Goal: Transaction & Acquisition: Subscribe to service/newsletter

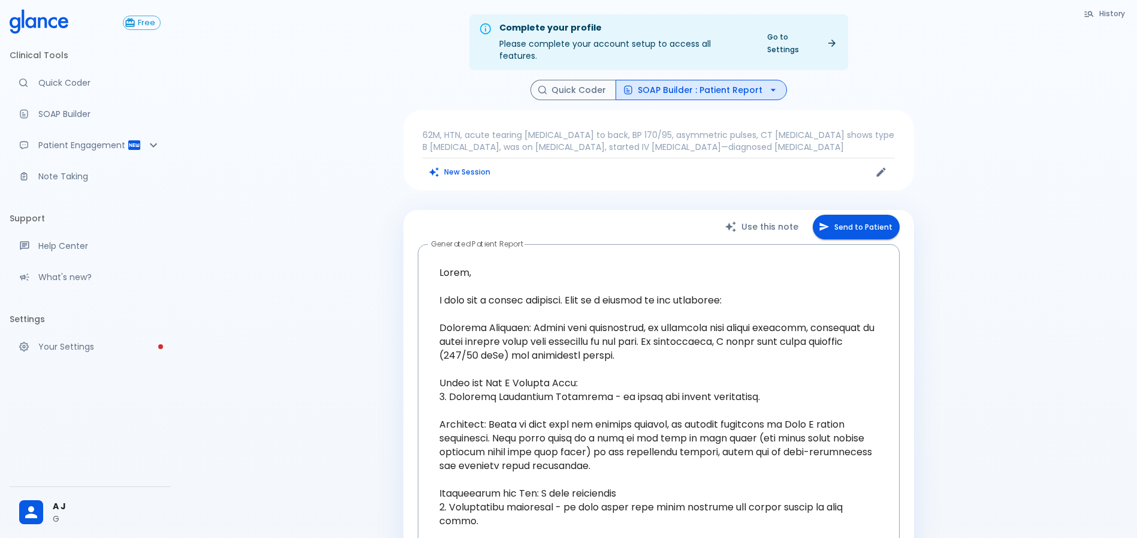
click at [358, 176] on div "Complete your profile Please complete your account setup to access all features…" at bounding box center [658, 432] width 957 height 864
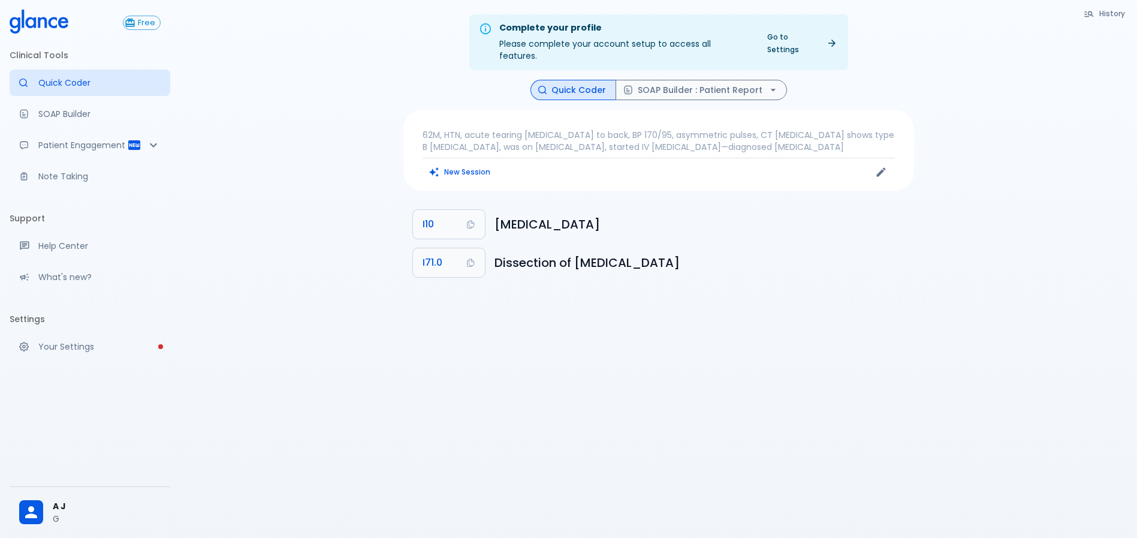
click at [500, 129] on p "62M, HTN, acute tearing [MEDICAL_DATA] to back, BP 170/95, asymmetric pulses, C…" at bounding box center [658, 141] width 472 height 24
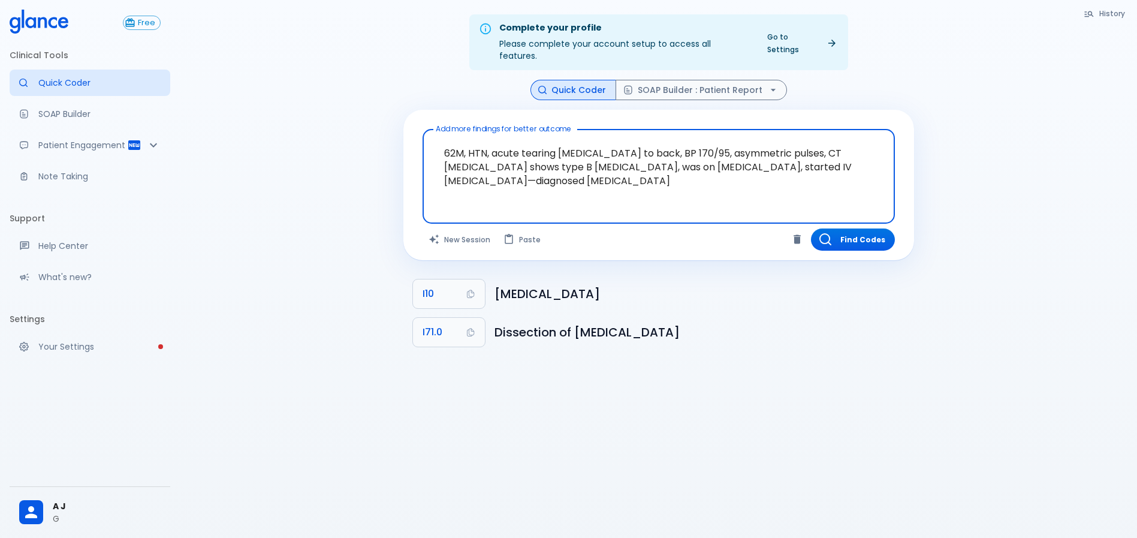
click at [514, 145] on textarea "62M, HTN, acute tearing [MEDICAL_DATA] to back, BP 170/95, asymmetric pulses, C…" at bounding box center [658, 166] width 455 height 65
click at [469, 231] on button "New Session" at bounding box center [459, 239] width 75 height 22
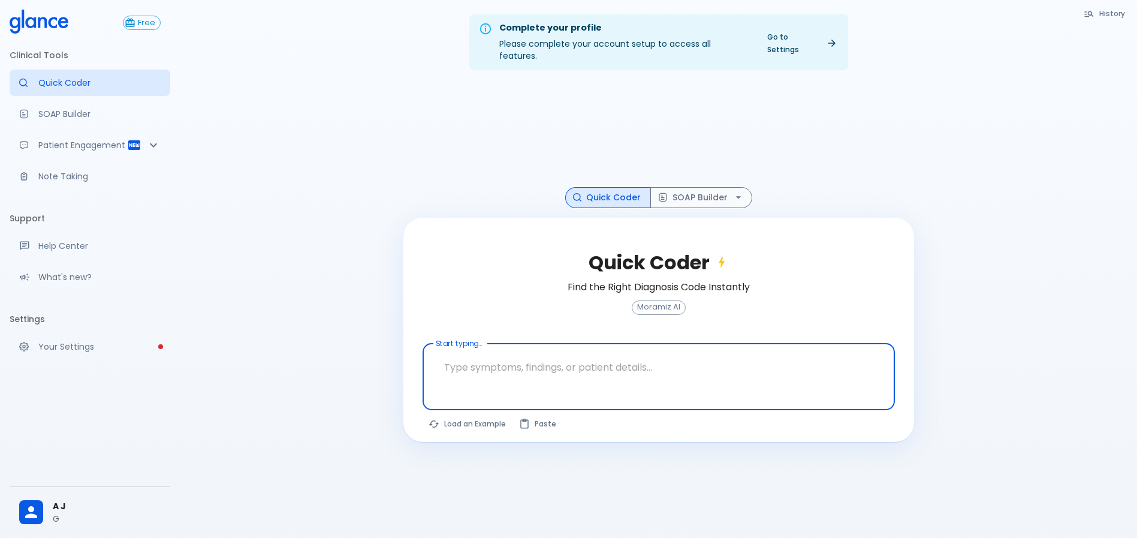
click at [524, 365] on textarea at bounding box center [658, 367] width 455 height 38
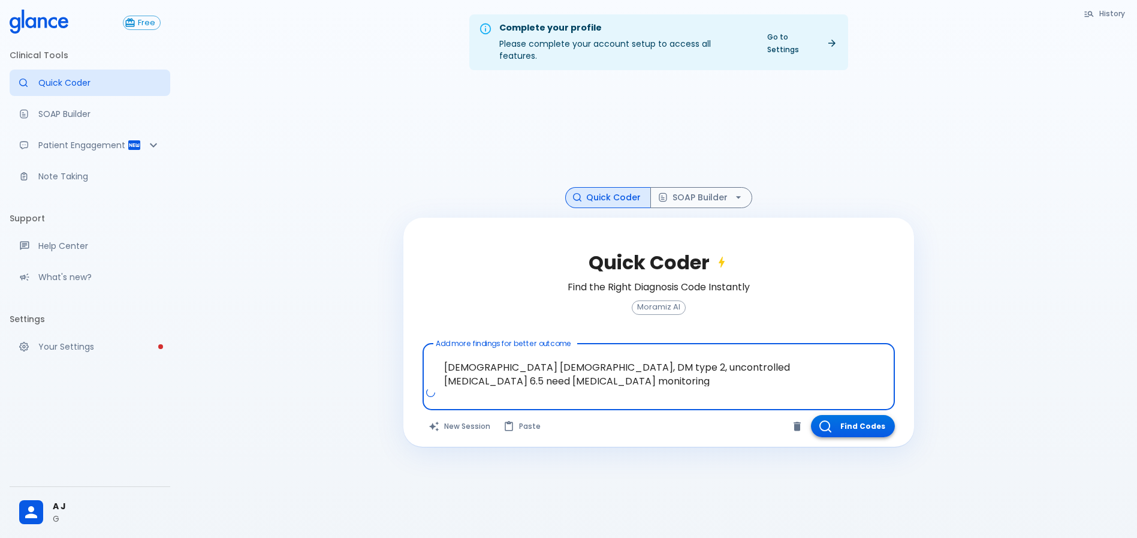
type textarea "65 years old female, DM type 2, uncontrolled HbA1C 6.5 need glucometer monitori…"
click at [848, 415] on button "Find Codes" at bounding box center [853, 426] width 84 height 22
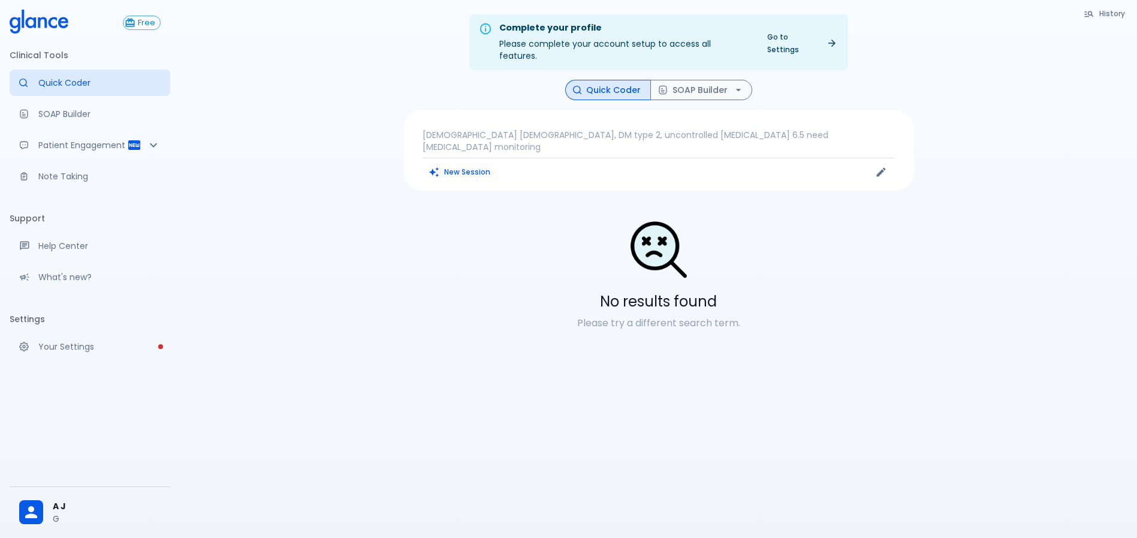
click at [606, 129] on p "65 years old female, DM type 2, uncontrolled HbA1C 6.5 need glucometer monitori…" at bounding box center [658, 141] width 472 height 24
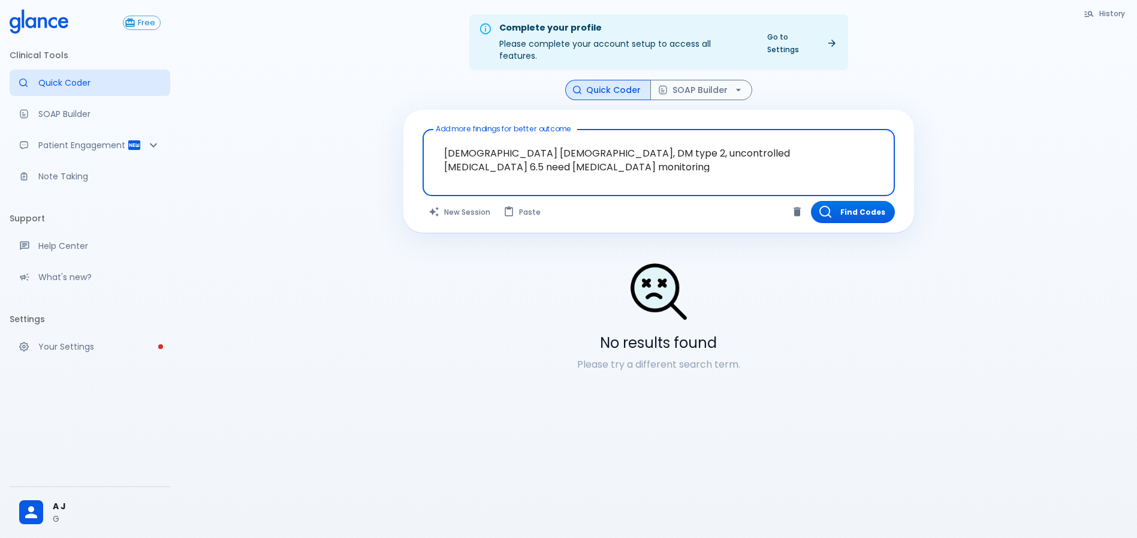
click at [608, 134] on textarea "65 years old female, DM type 2, uncontrolled HbA1C 6.5 need glucometer monitori…" at bounding box center [658, 153] width 455 height 38
click at [548, 152] on textarea "65 years old female, DM type 2, uncontrolled HbA1C 6.5 need glucometer monitori…" at bounding box center [658, 153] width 455 height 38
drag, startPoint x: 542, startPoint y: 147, endPoint x: 288, endPoint y: 127, distance: 254.9
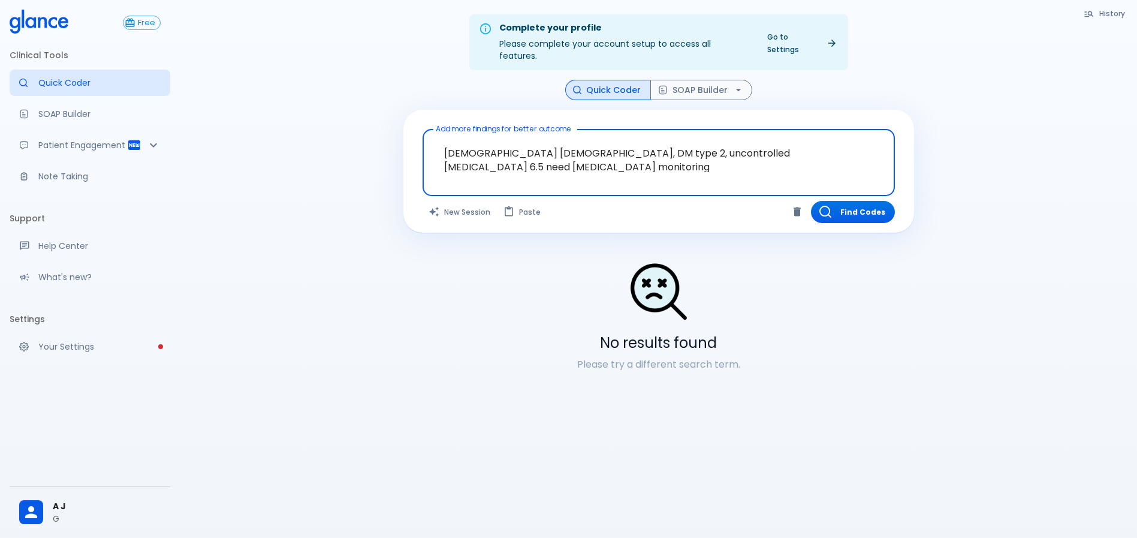
click at [288, 127] on div "Complete your profile Please complete your account setup to access all features…" at bounding box center [658, 283] width 957 height 566
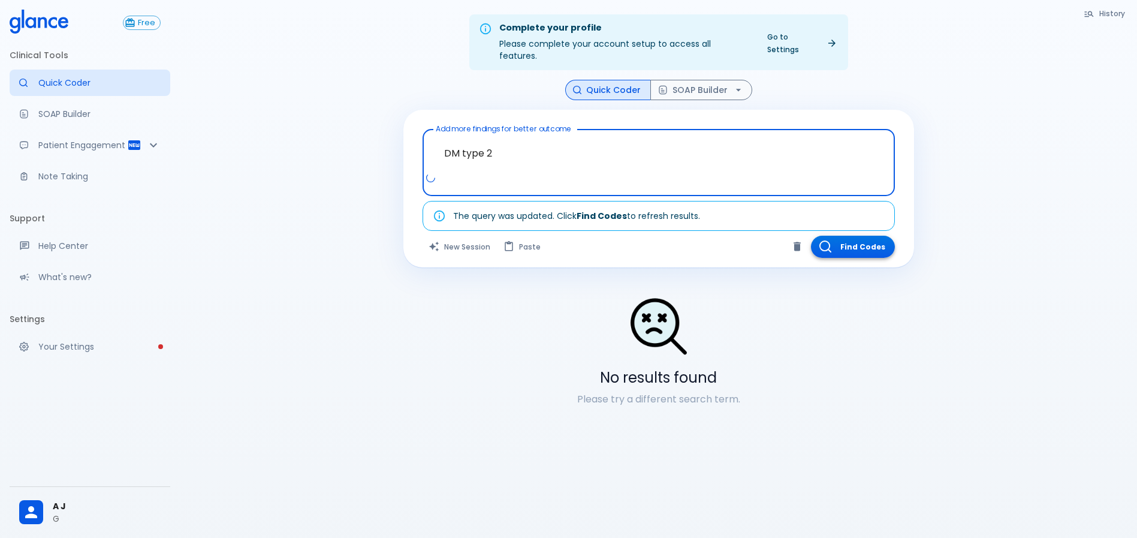
type textarea "DM type 2"
click at [867, 236] on button "Find Codes" at bounding box center [853, 247] width 84 height 22
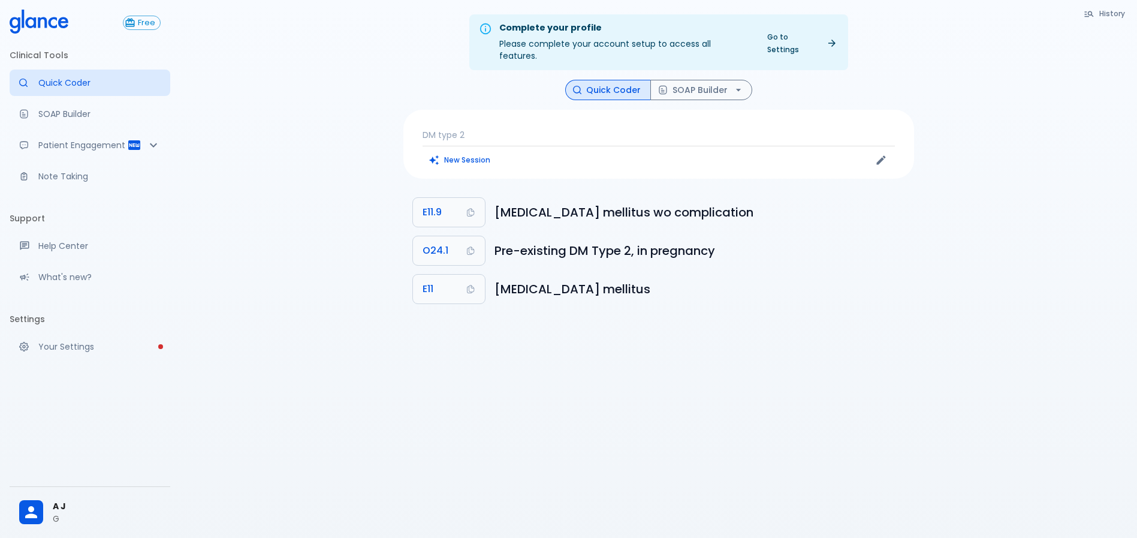
click at [538, 129] on div "DM type 2 New Session" at bounding box center [658, 144] width 511 height 69
click at [483, 114] on div "DM type 2 New Session" at bounding box center [658, 144] width 511 height 69
click at [472, 129] on p "DM type 2" at bounding box center [658, 135] width 472 height 12
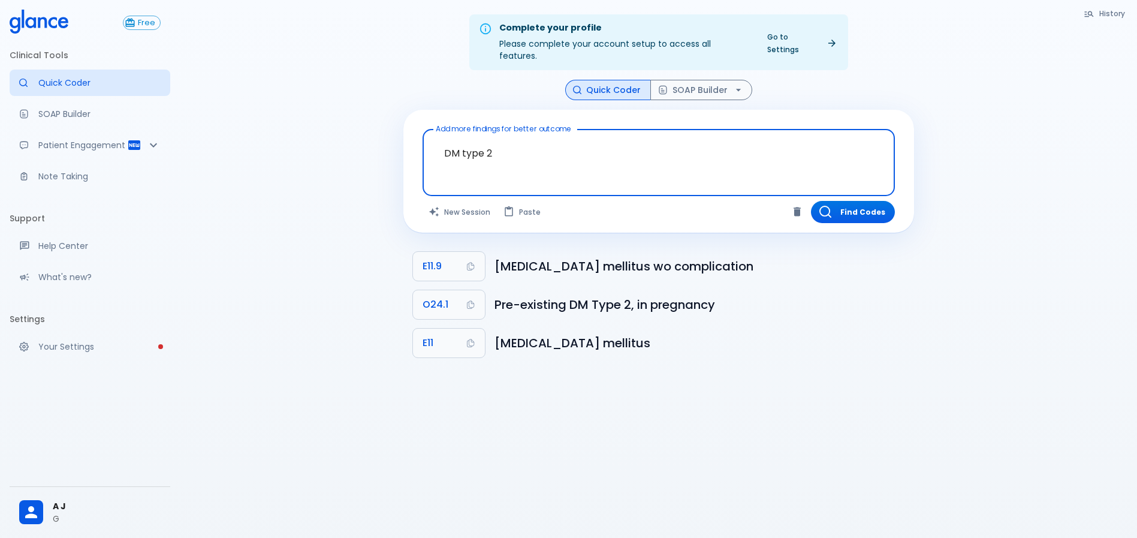
click at [474, 144] on textarea "DM type 2" at bounding box center [658, 153] width 455 height 38
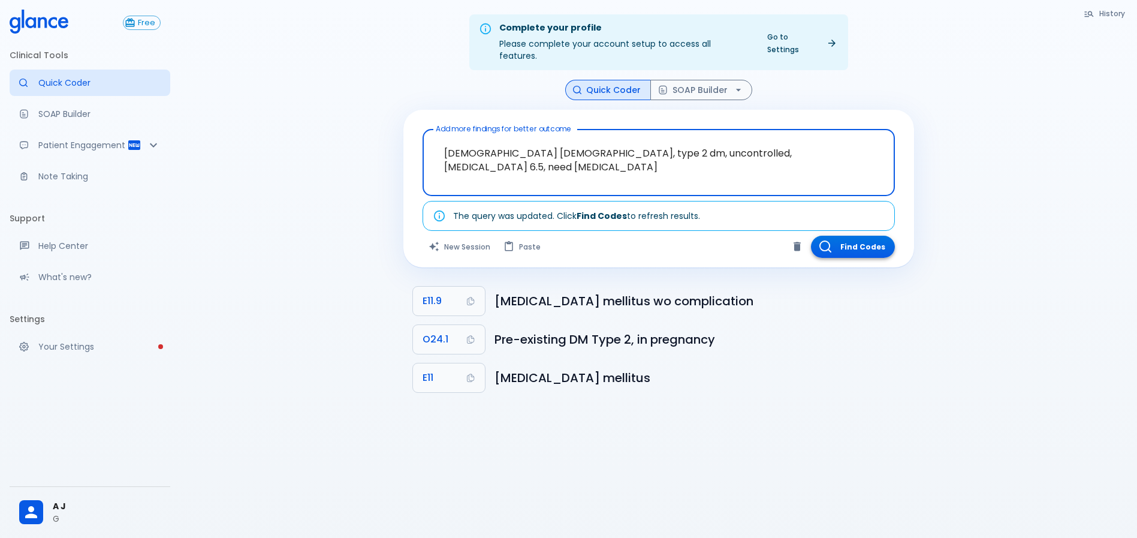
type textarea "65 years old female, type 2 dm, uncontrolled, hba1c 6.5, need glucometer"
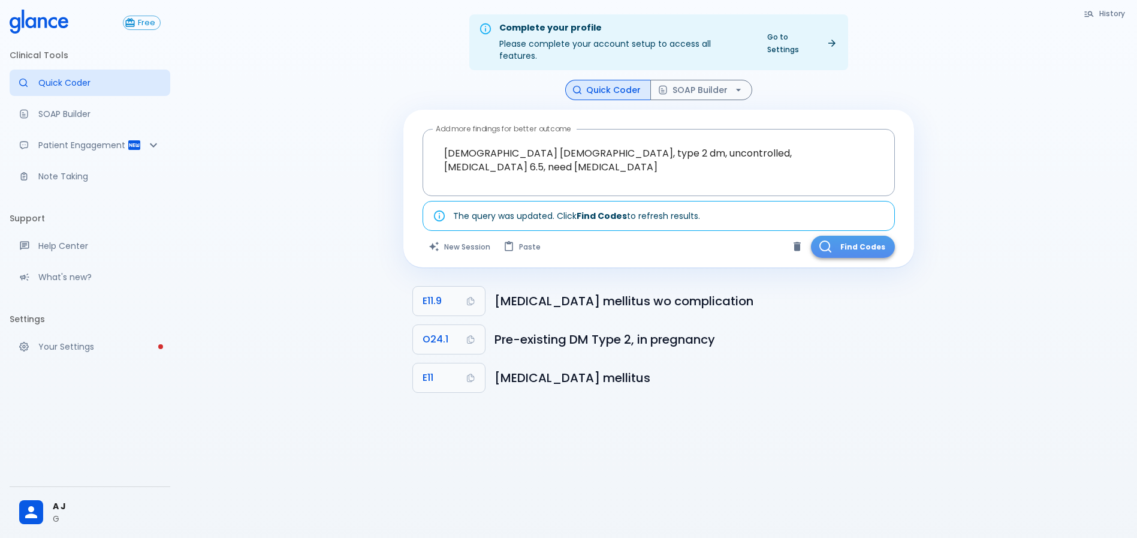
click at [855, 237] on button "Find Codes" at bounding box center [853, 247] width 84 height 22
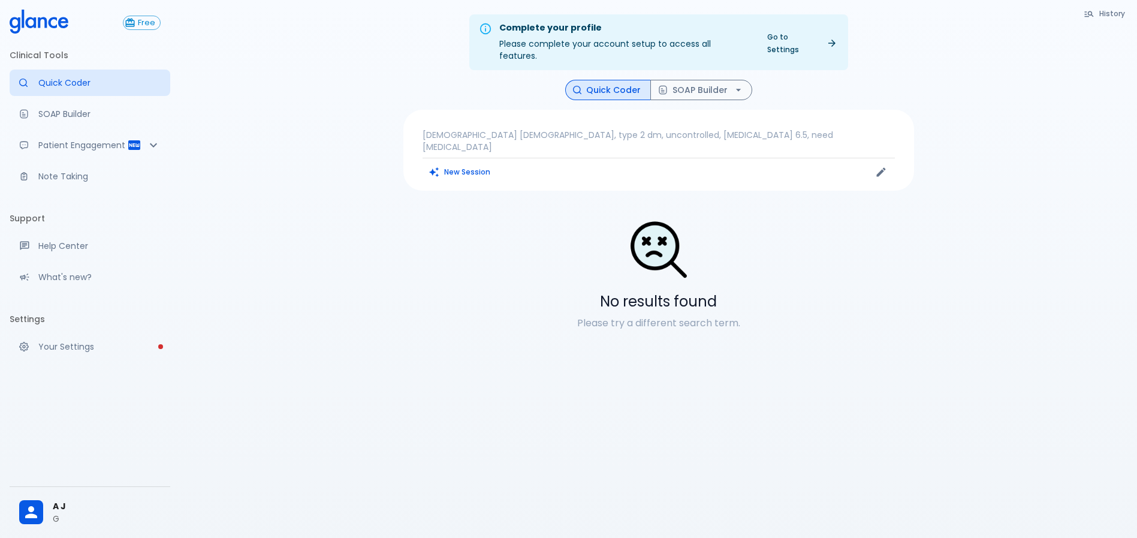
click at [710, 129] on p "65 years old female, type 2 dm, uncontrolled, hba1c 6.5, need glucometer" at bounding box center [658, 141] width 472 height 24
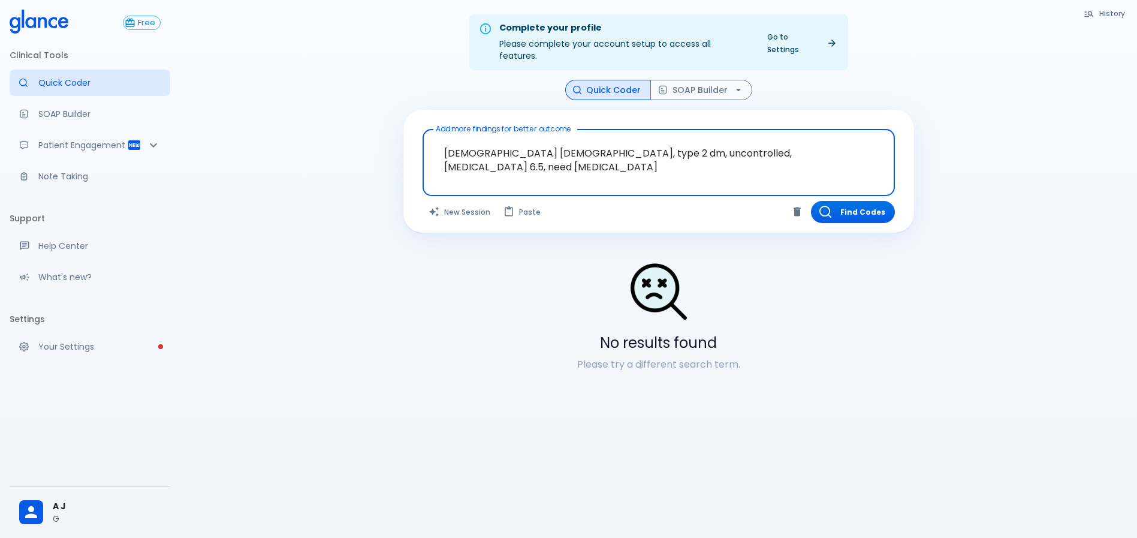
click at [692, 141] on textarea "[DEMOGRAPHIC_DATA] [DEMOGRAPHIC_DATA], type 2 dm, uncontrolled, [MEDICAL_DATA] …" at bounding box center [658, 153] width 455 height 38
click at [691, 141] on textarea "[DEMOGRAPHIC_DATA] [DEMOGRAPHIC_DATA], type 2 dm, uncontrolled, [MEDICAL_DATA] …" at bounding box center [658, 153] width 455 height 38
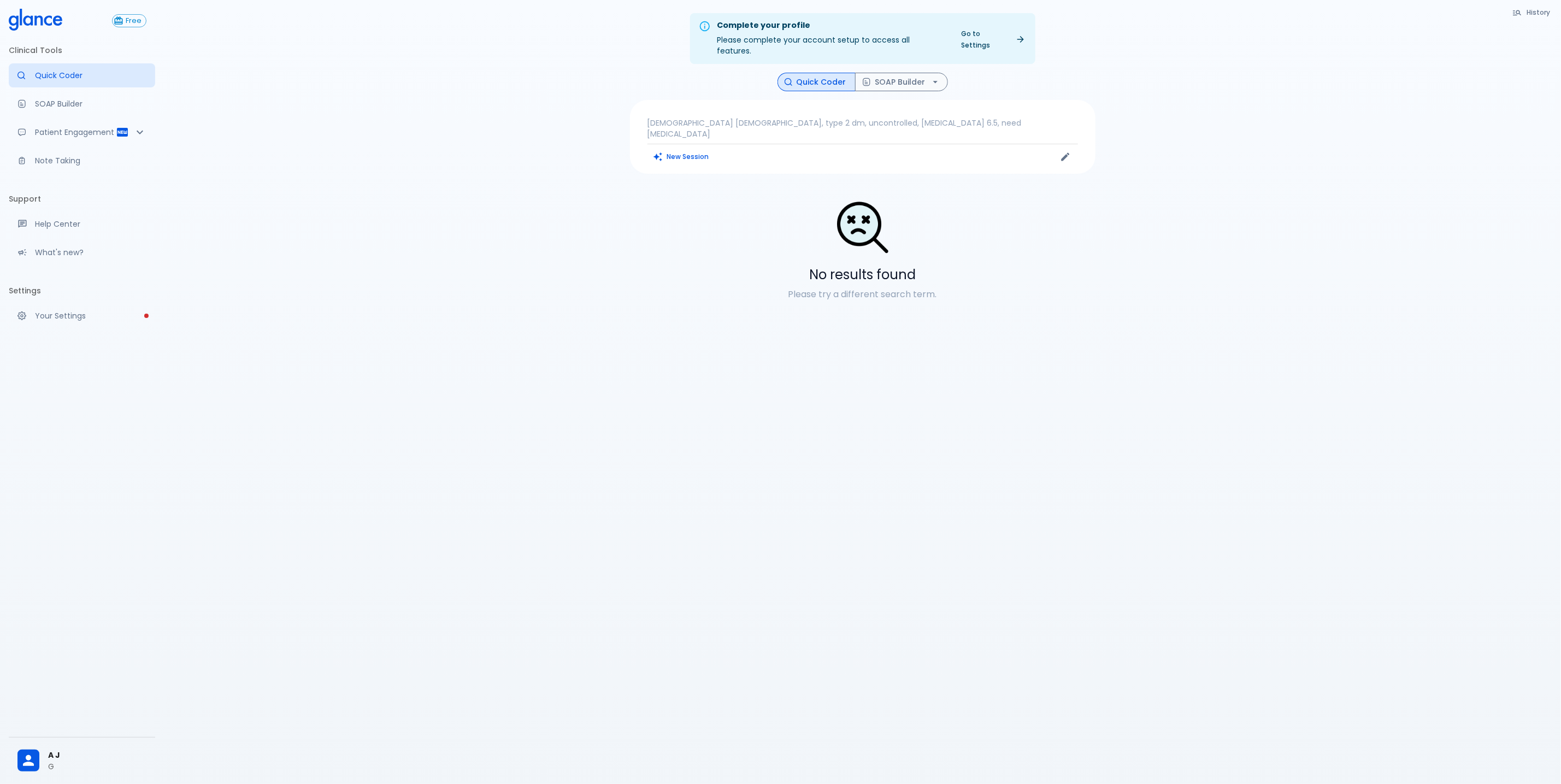
click at [53, 322] on link "Your Settings" at bounding box center [82, 315] width 147 height 24
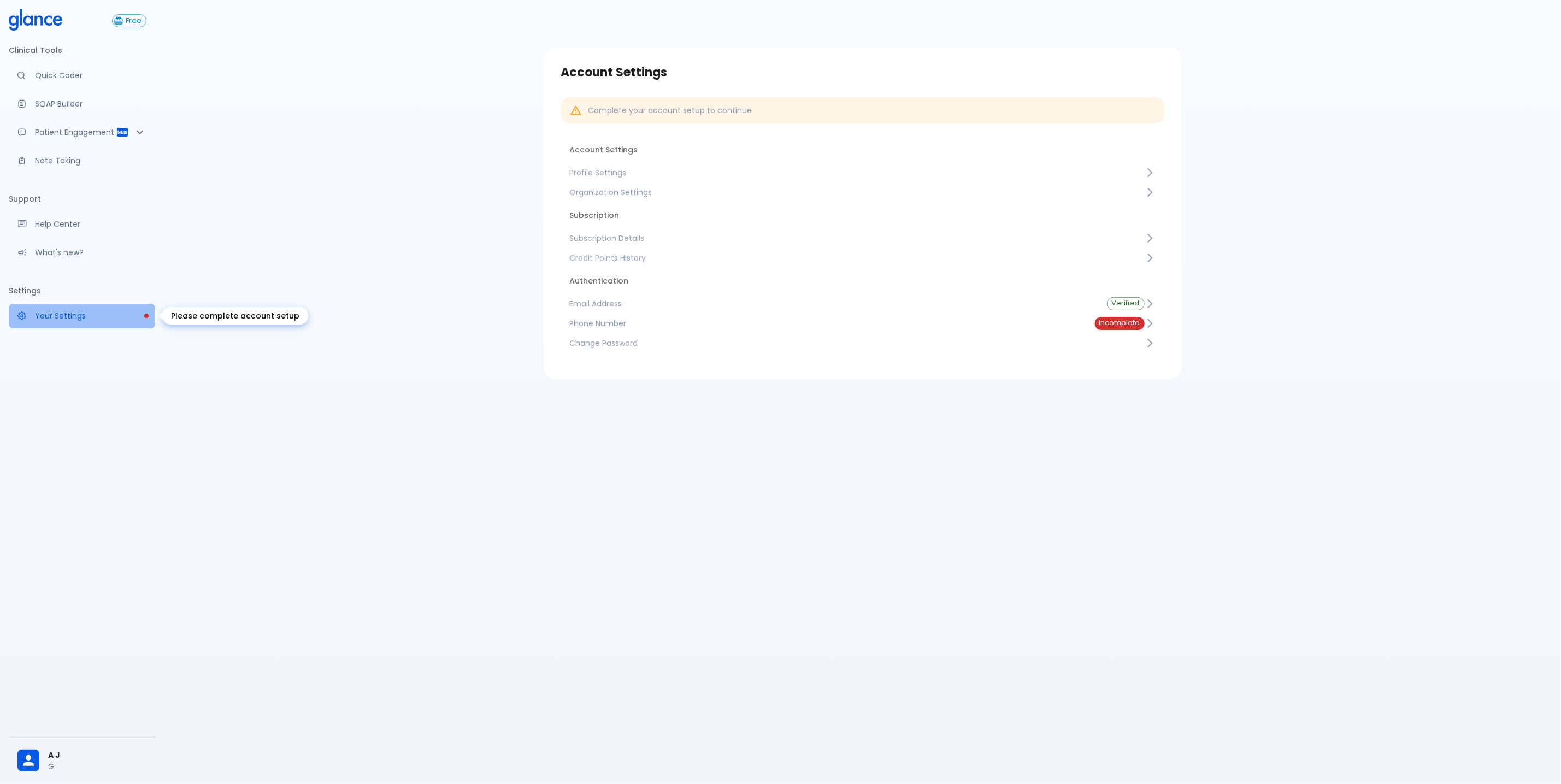
click at [53, 322] on link "Your Settings" at bounding box center [82, 315] width 147 height 24
click at [628, 238] on span "Subscription Details" at bounding box center [857, 238] width 574 height 11
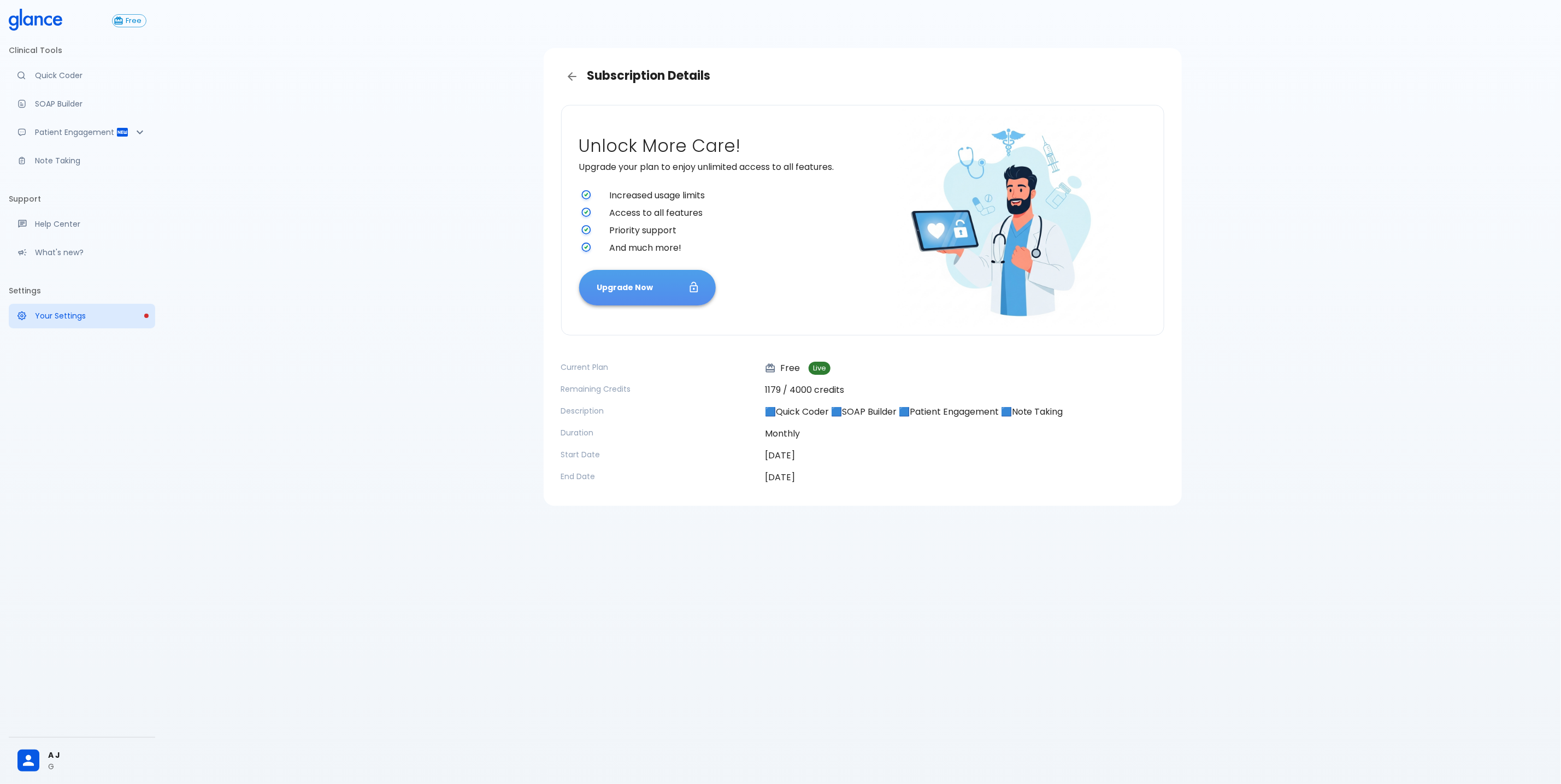
click at [677, 291] on button "Upgrade Now" at bounding box center [647, 287] width 137 height 36
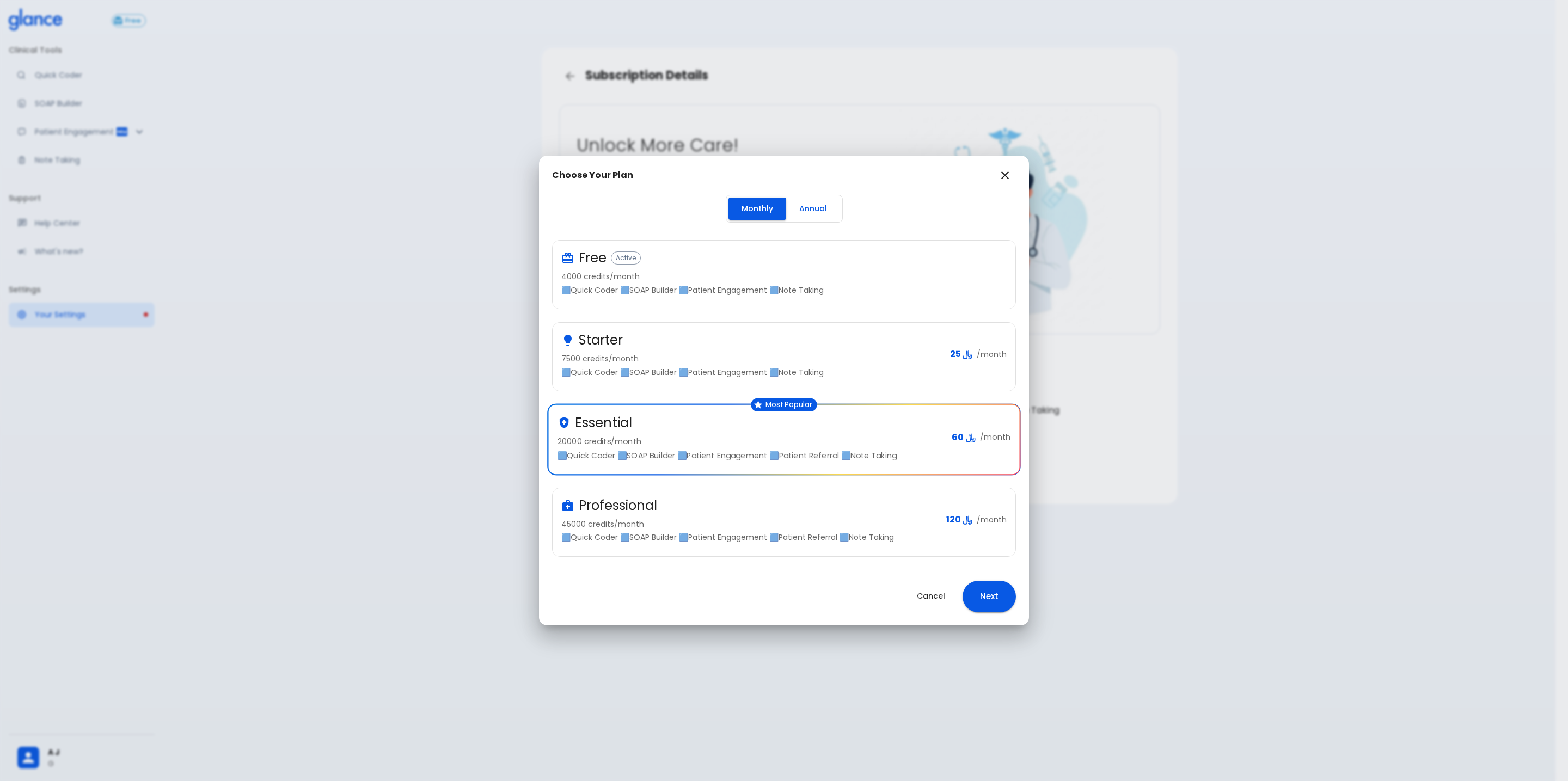
click at [735, 518] on div "Professional 45000 credits/month 🟦Quick Coder 🟦SOAP Builder 🟦Patient Engagement…" at bounding box center [749, 519] width 376 height 46
click at [1003, 607] on button "Next" at bounding box center [989, 596] width 54 height 32
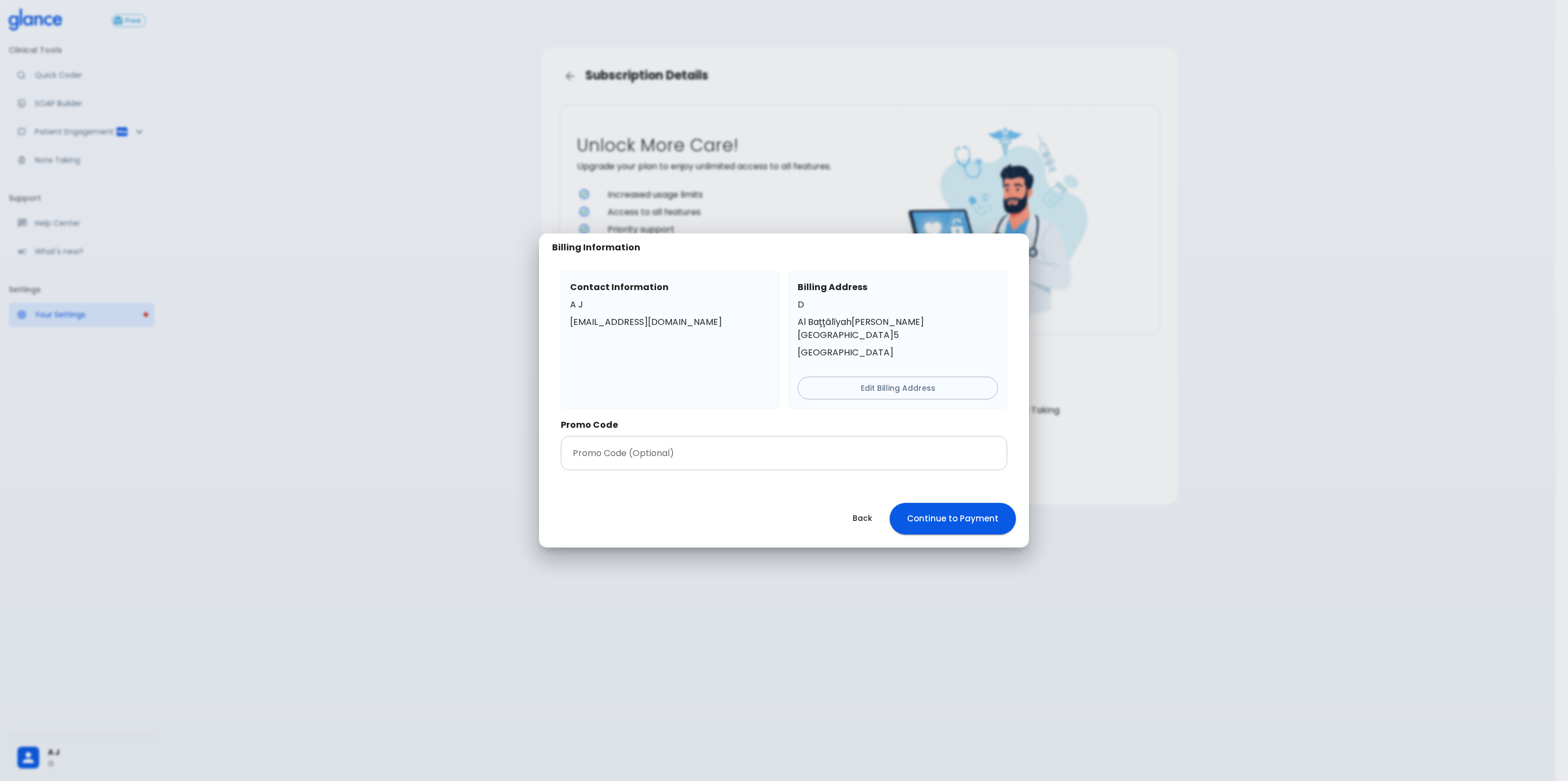
click at [777, 450] on input "text" at bounding box center [783, 453] width 446 height 35
type input "micheal99pro"
click at [944, 505] on button "Continue to Payment" at bounding box center [952, 519] width 126 height 32
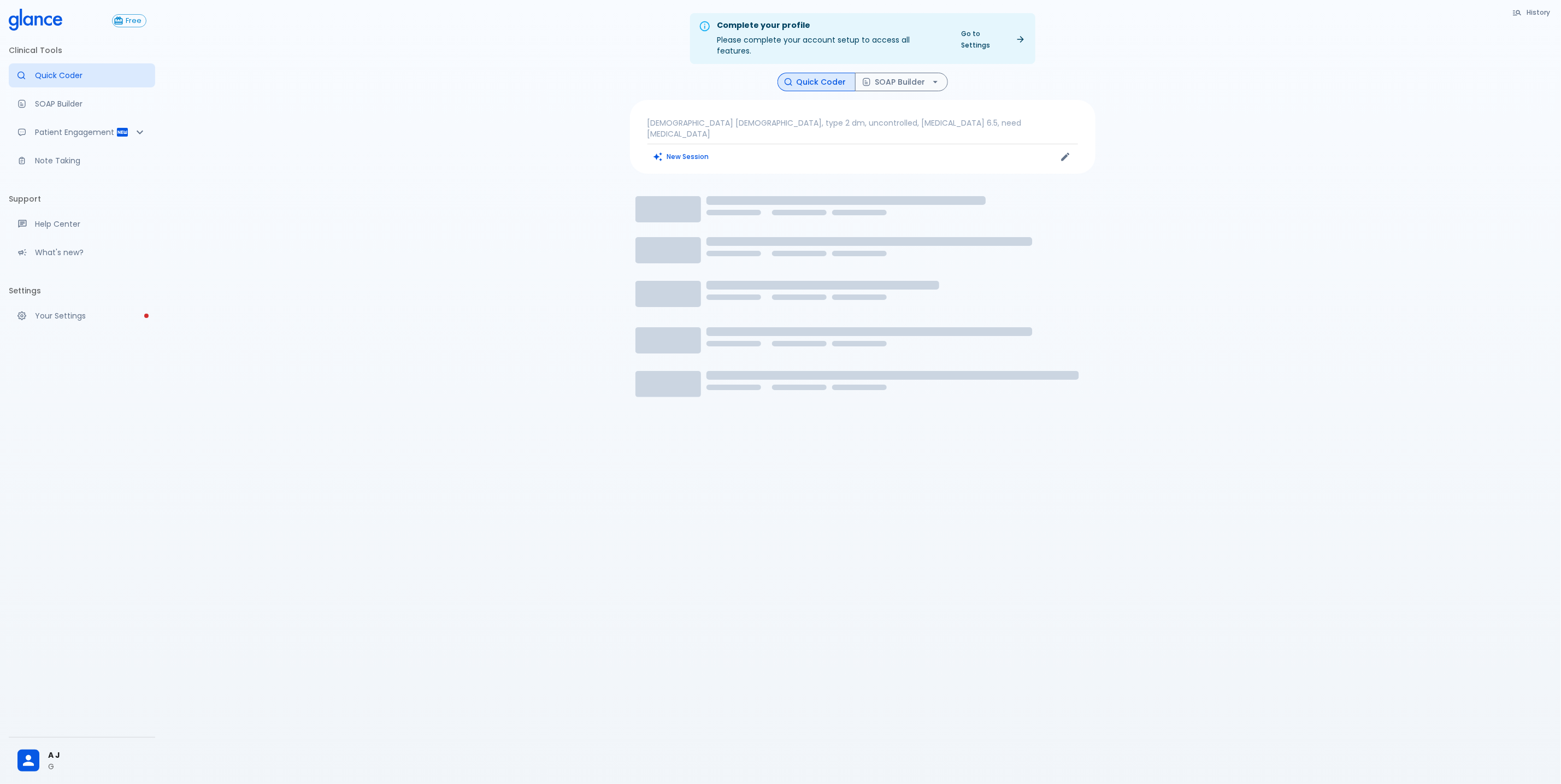
click at [45, 766] on div at bounding box center [33, 760] width 31 height 22
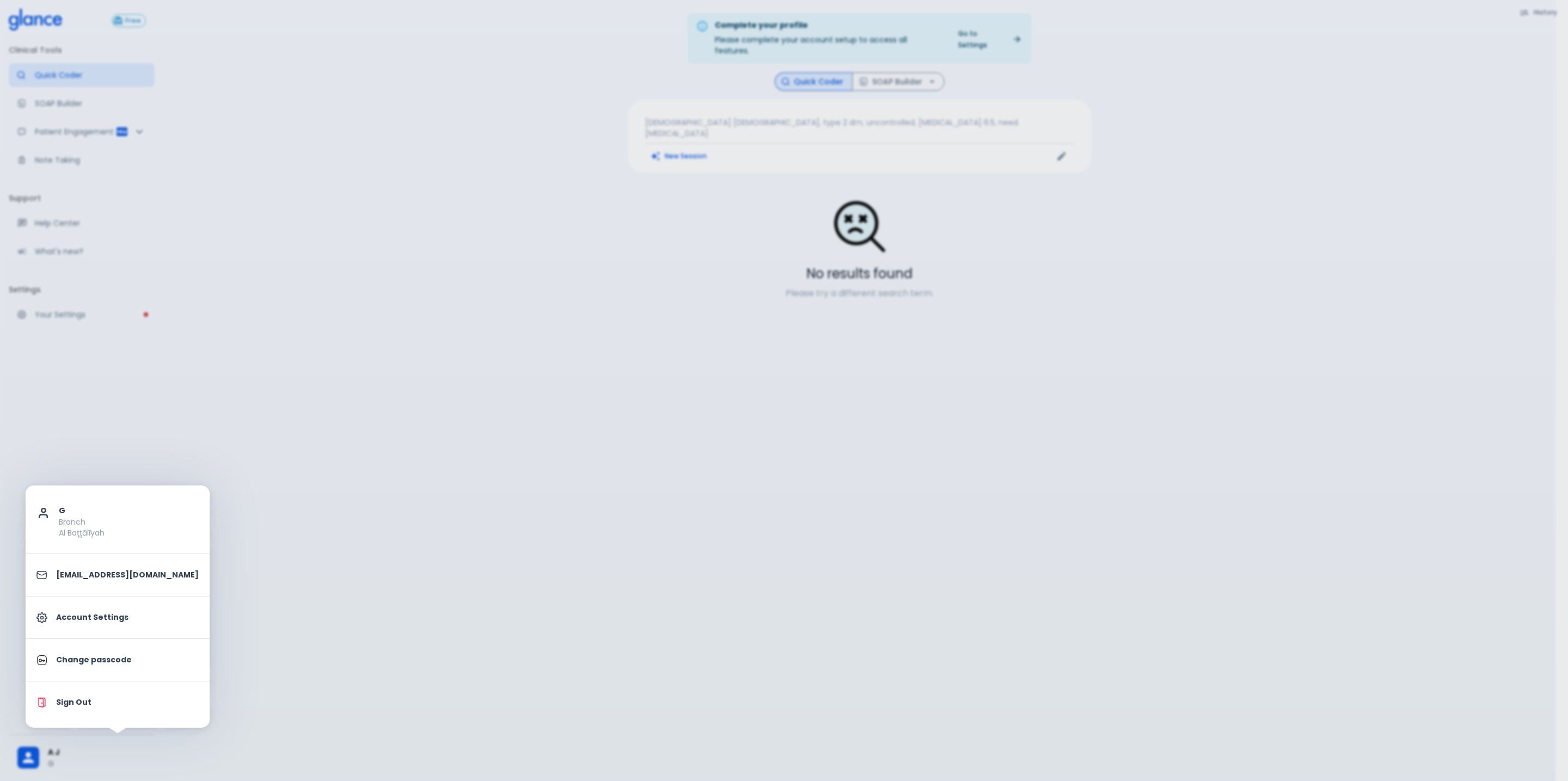
click at [82, 626] on link "Account Settings" at bounding box center [117, 618] width 184 height 34
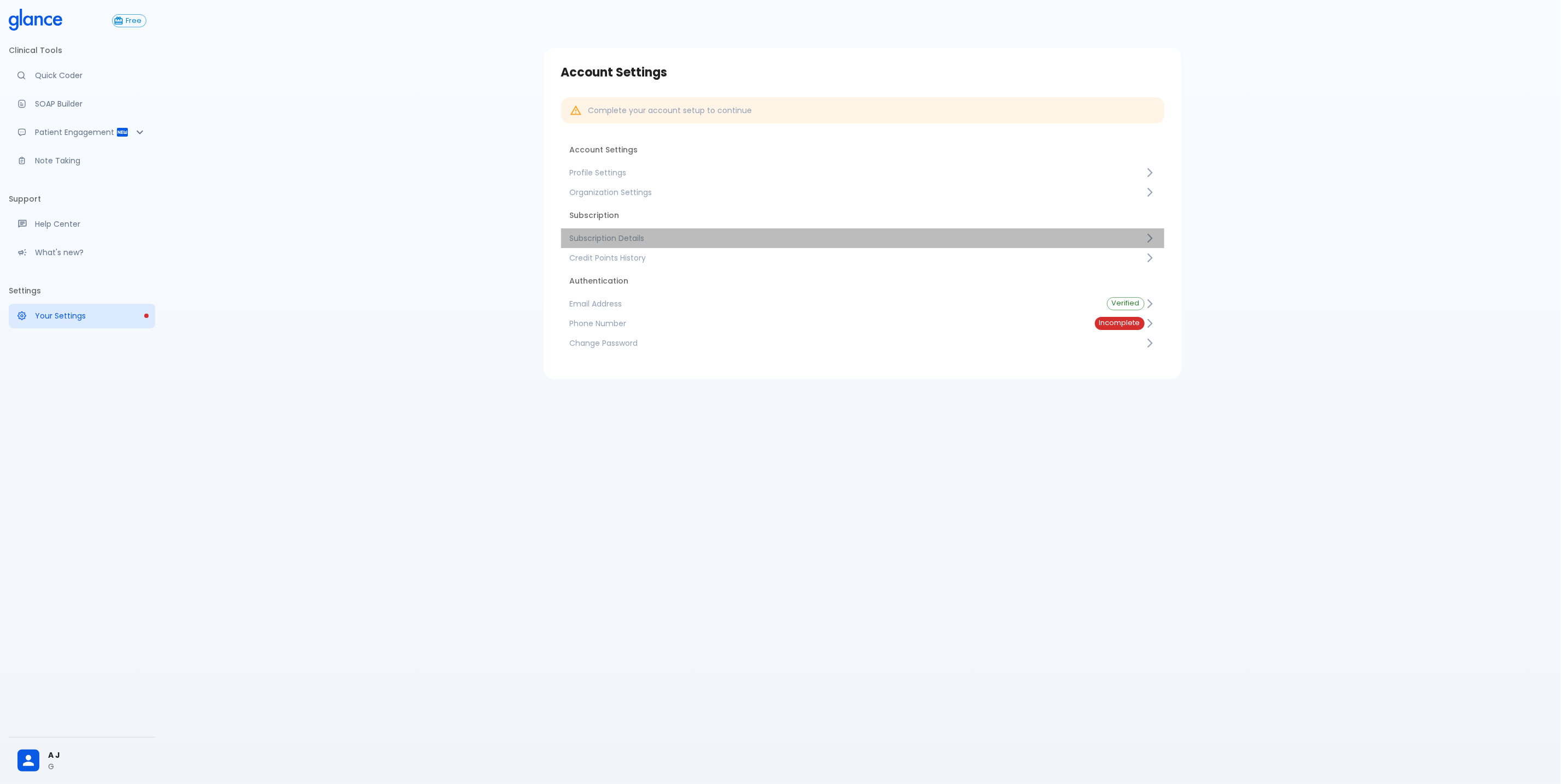
click at [684, 234] on span "Subscription Details" at bounding box center [857, 238] width 574 height 11
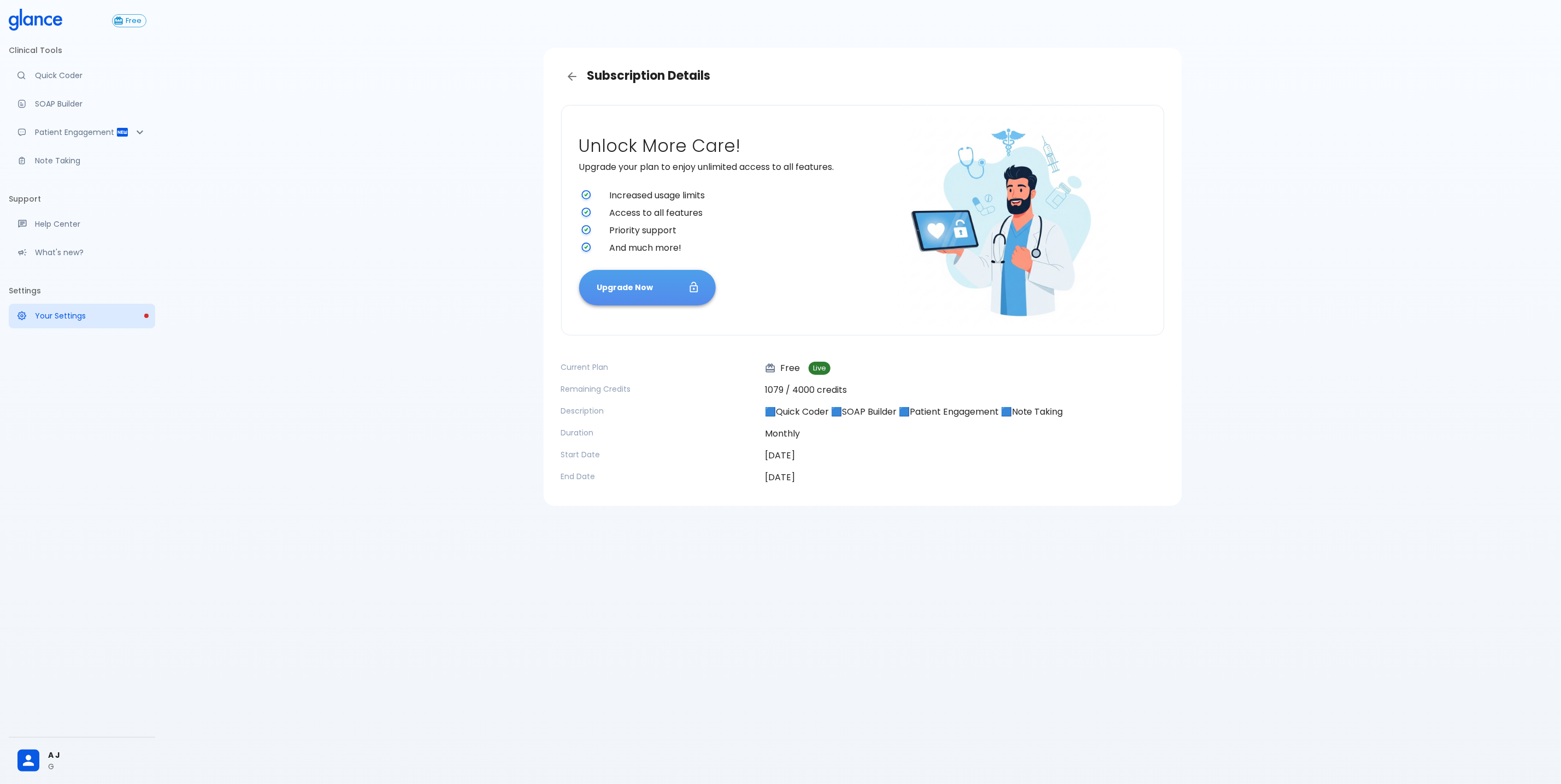
click at [684, 284] on button "Upgrade Now" at bounding box center [647, 287] width 137 height 36
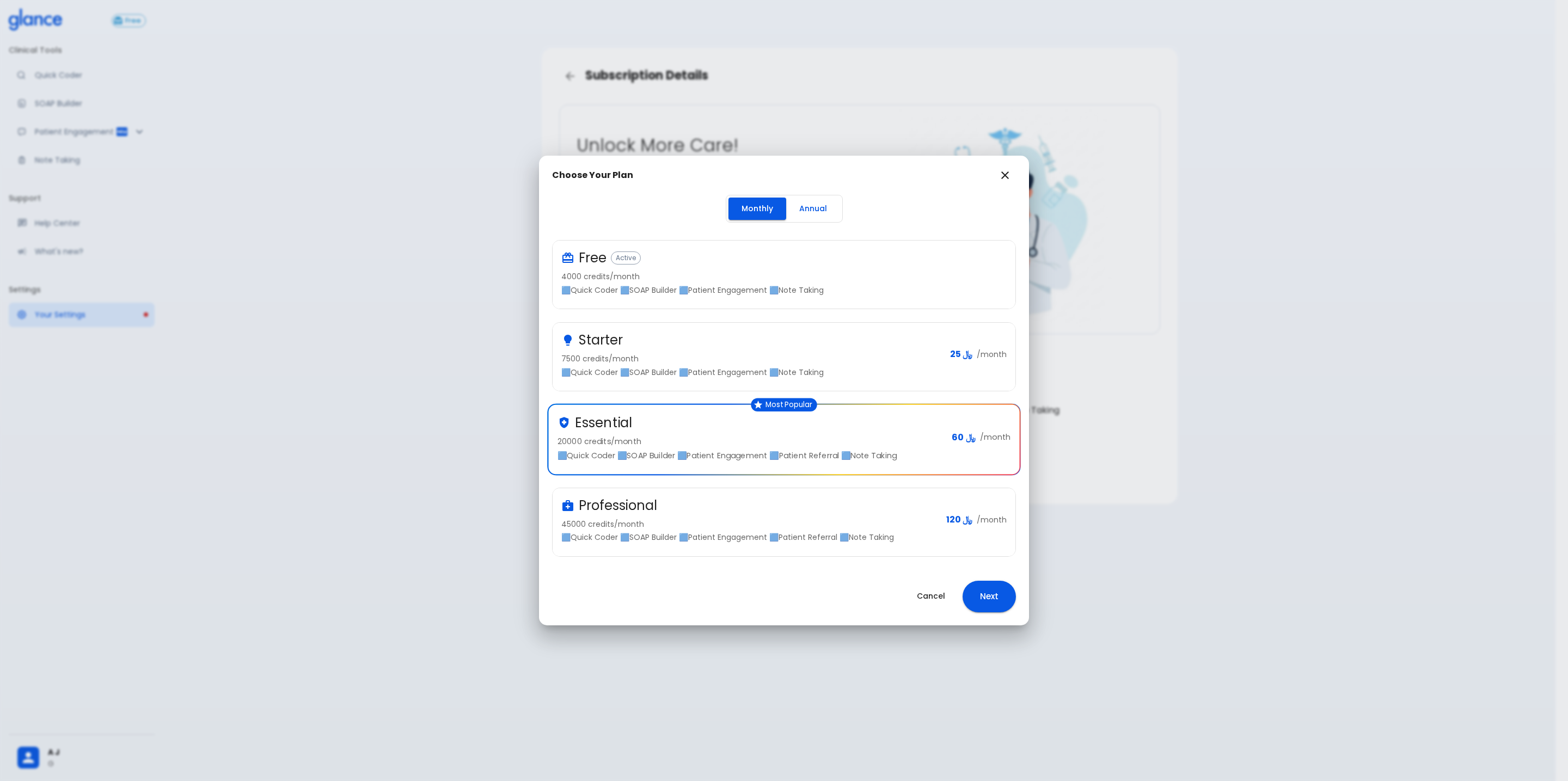
click at [814, 542] on p "🟦Quick Coder 🟦SOAP Builder 🟦Patient Engagement 🟦Patient Referral 🟦Note Taking" at bounding box center [749, 537] width 376 height 11
click at [1005, 609] on button "Next" at bounding box center [989, 596] width 54 height 32
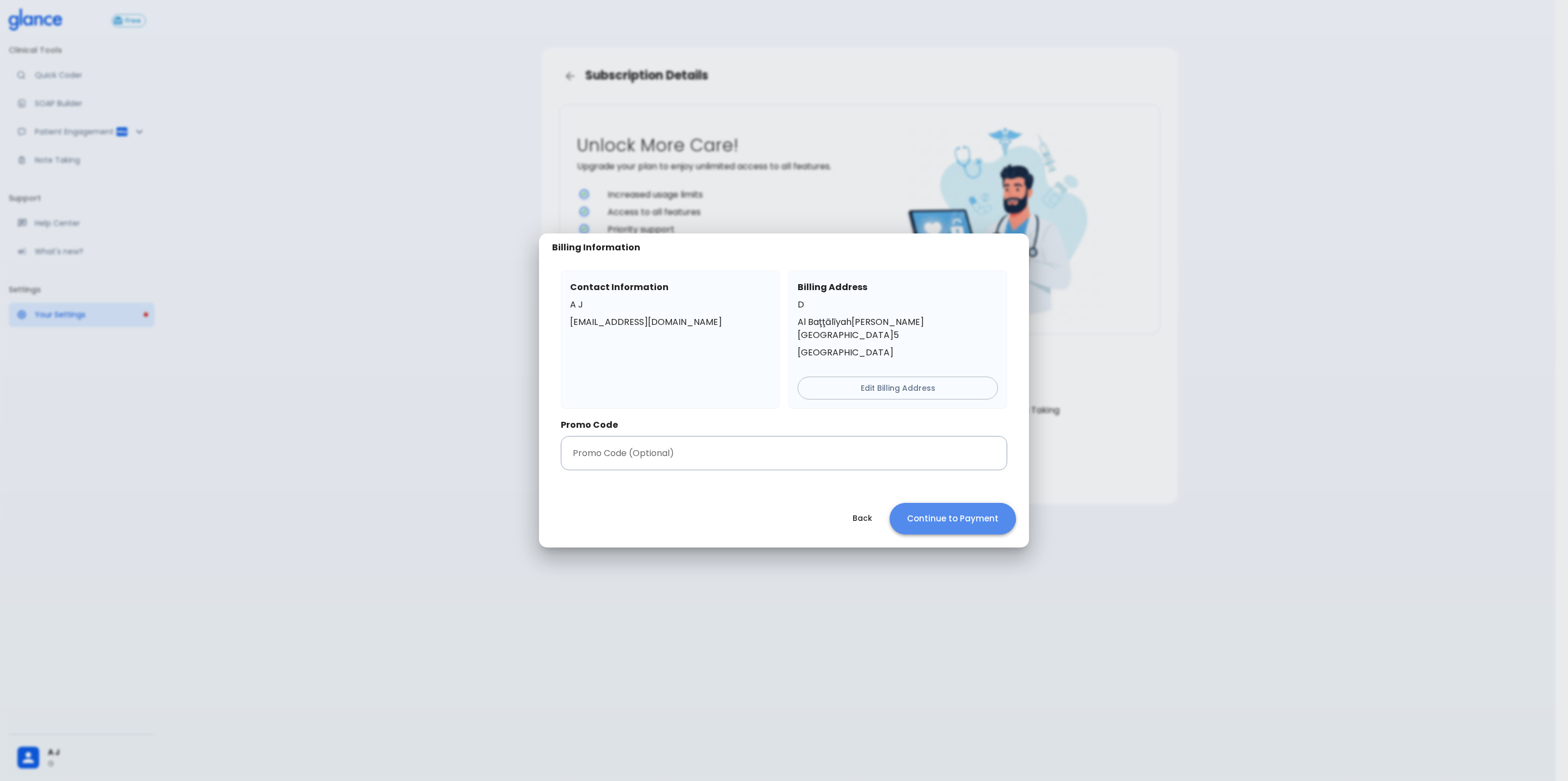
click at [941, 503] on button "Continue to Payment" at bounding box center [952, 519] width 126 height 32
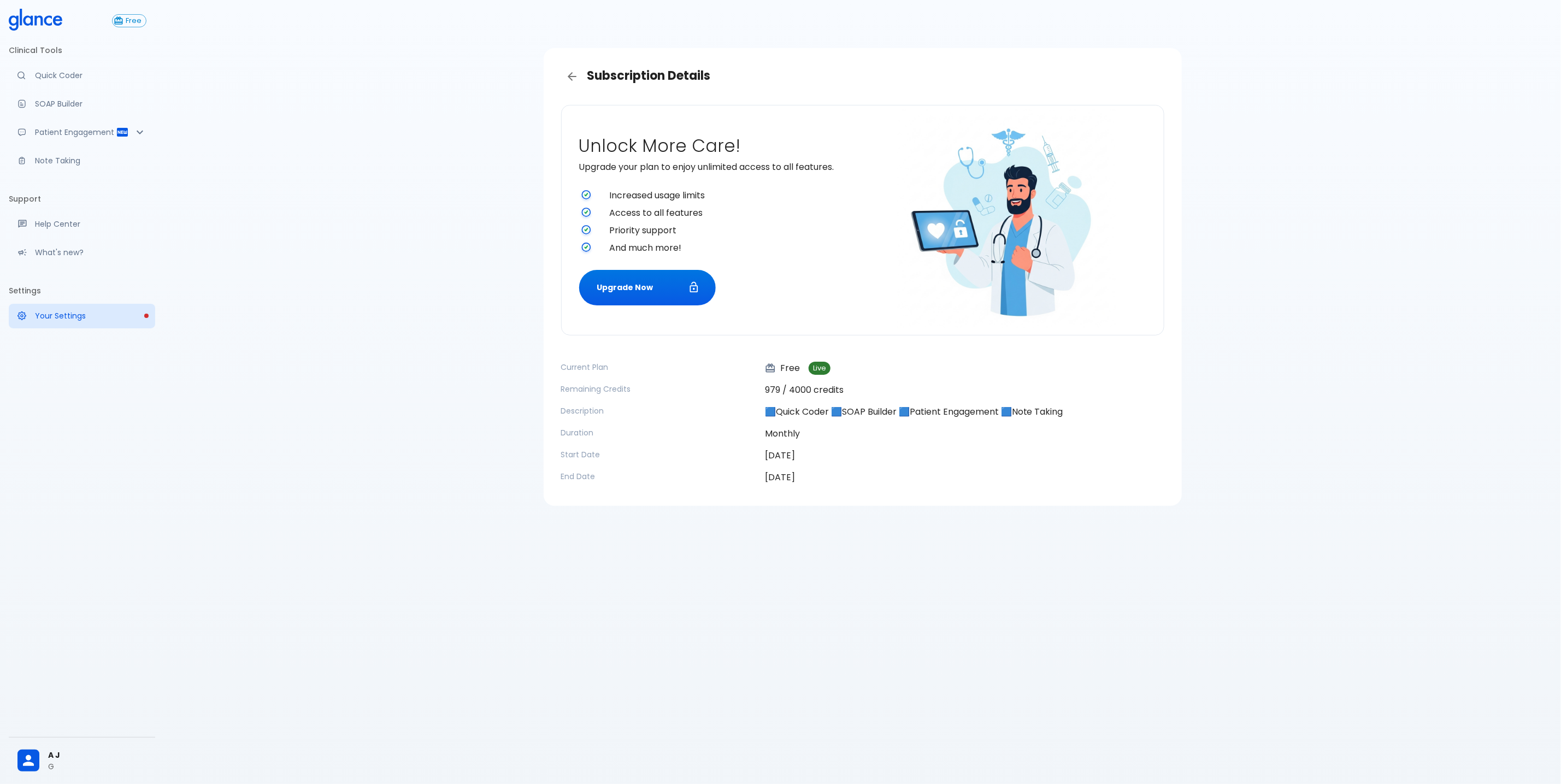
click at [378, 146] on div "Subscription Details Unlock More Care! Upgrade your plan to enjoy unlimited acc…" at bounding box center [863, 405] width 1397 height 810
click at [633, 292] on button "Upgrade Now" at bounding box center [647, 287] width 137 height 36
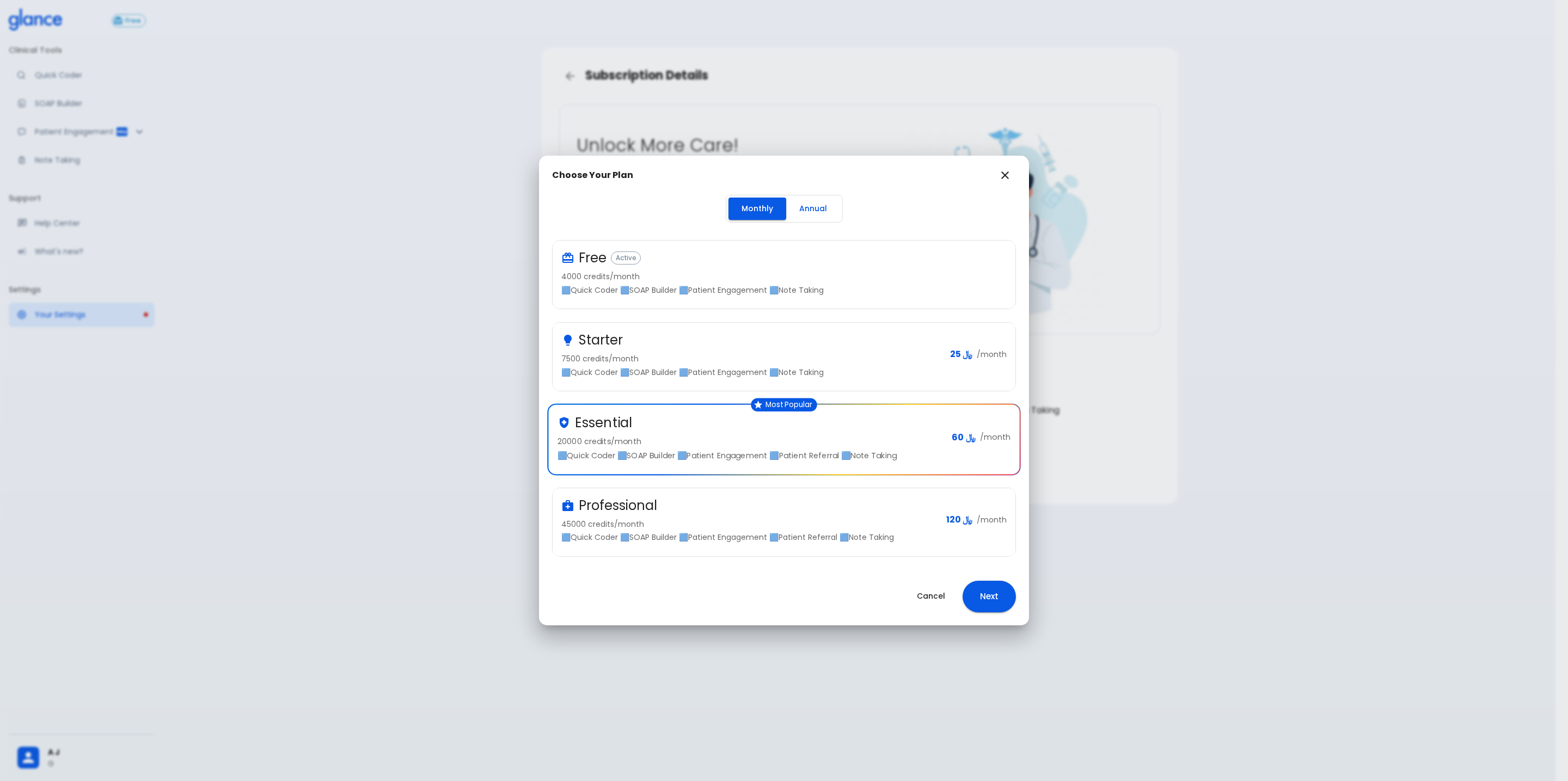
click at [870, 502] on div "Professional" at bounding box center [749, 505] width 376 height 17
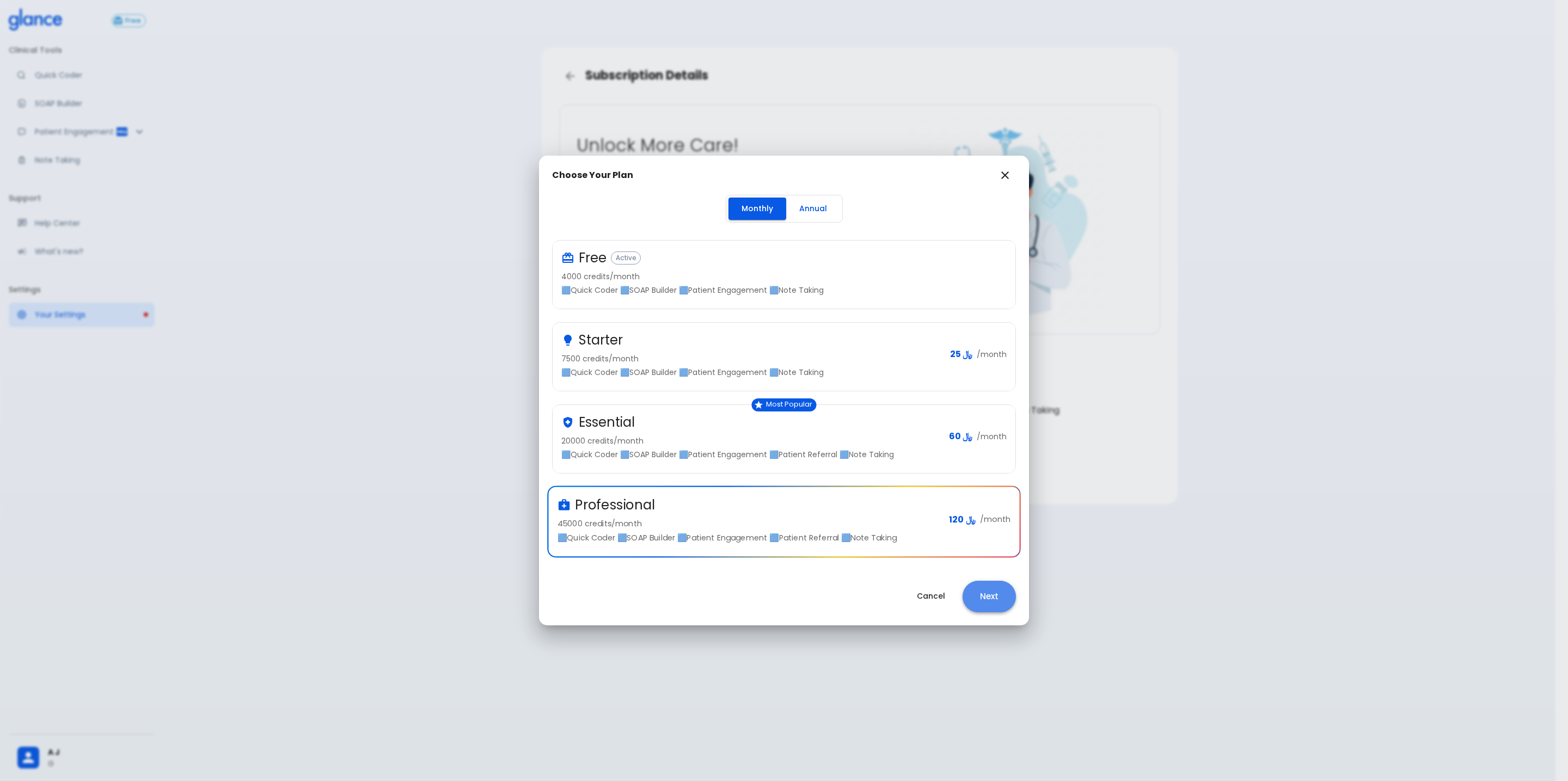
click at [987, 595] on button "Next" at bounding box center [989, 596] width 54 height 32
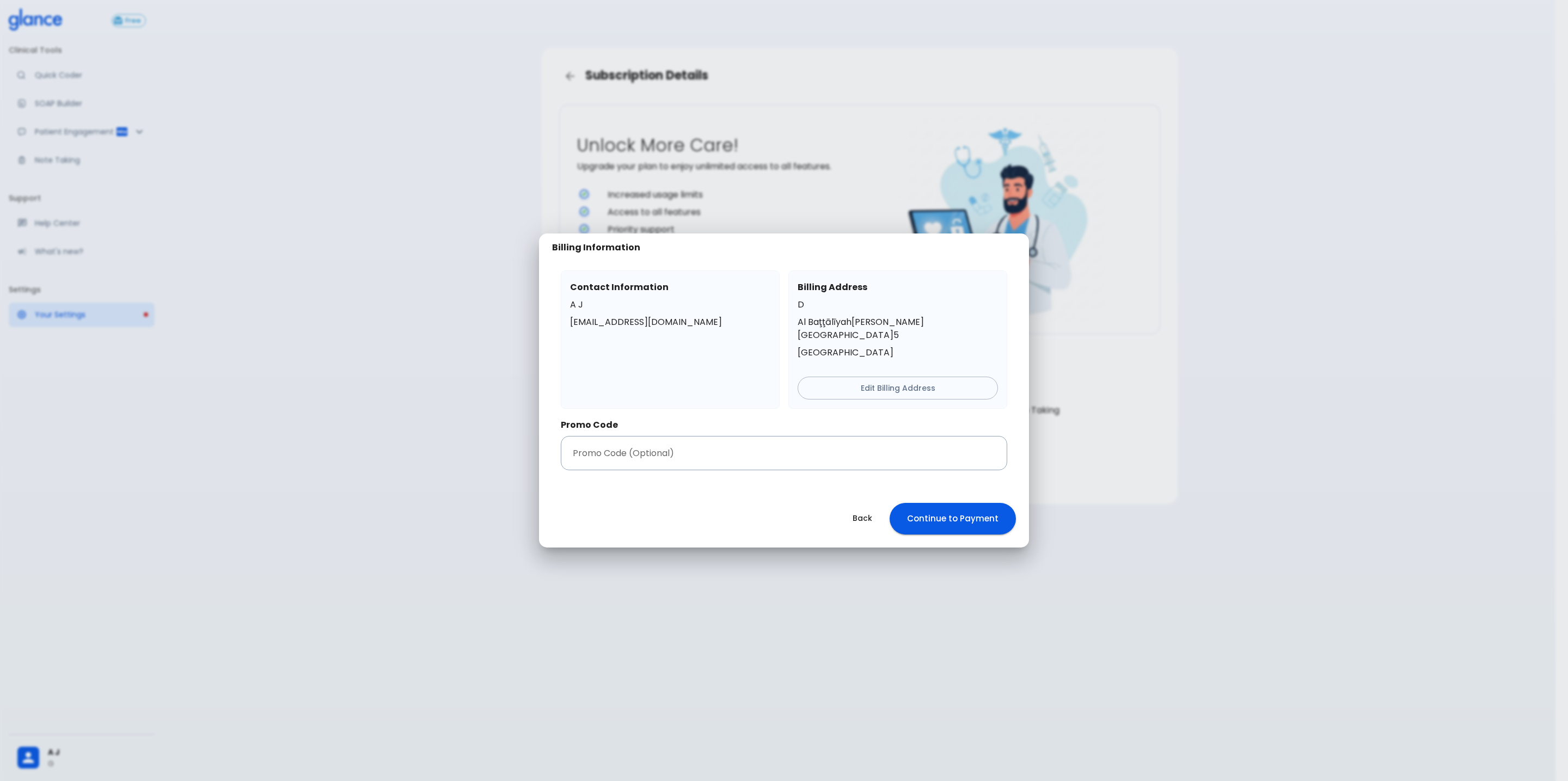
click at [590, 251] on h2 "Billing Information" at bounding box center [596, 248] width 88 height 11
click at [657, 454] on input "text" at bounding box center [783, 453] width 446 height 35
click at [665, 479] on div "Contact Information A J hr@glance.care Billing Address D Al Baţţālīyah Medina R…" at bounding box center [783, 375] width 490 height 228
click at [665, 448] on input "codetest" at bounding box center [783, 453] width 446 height 35
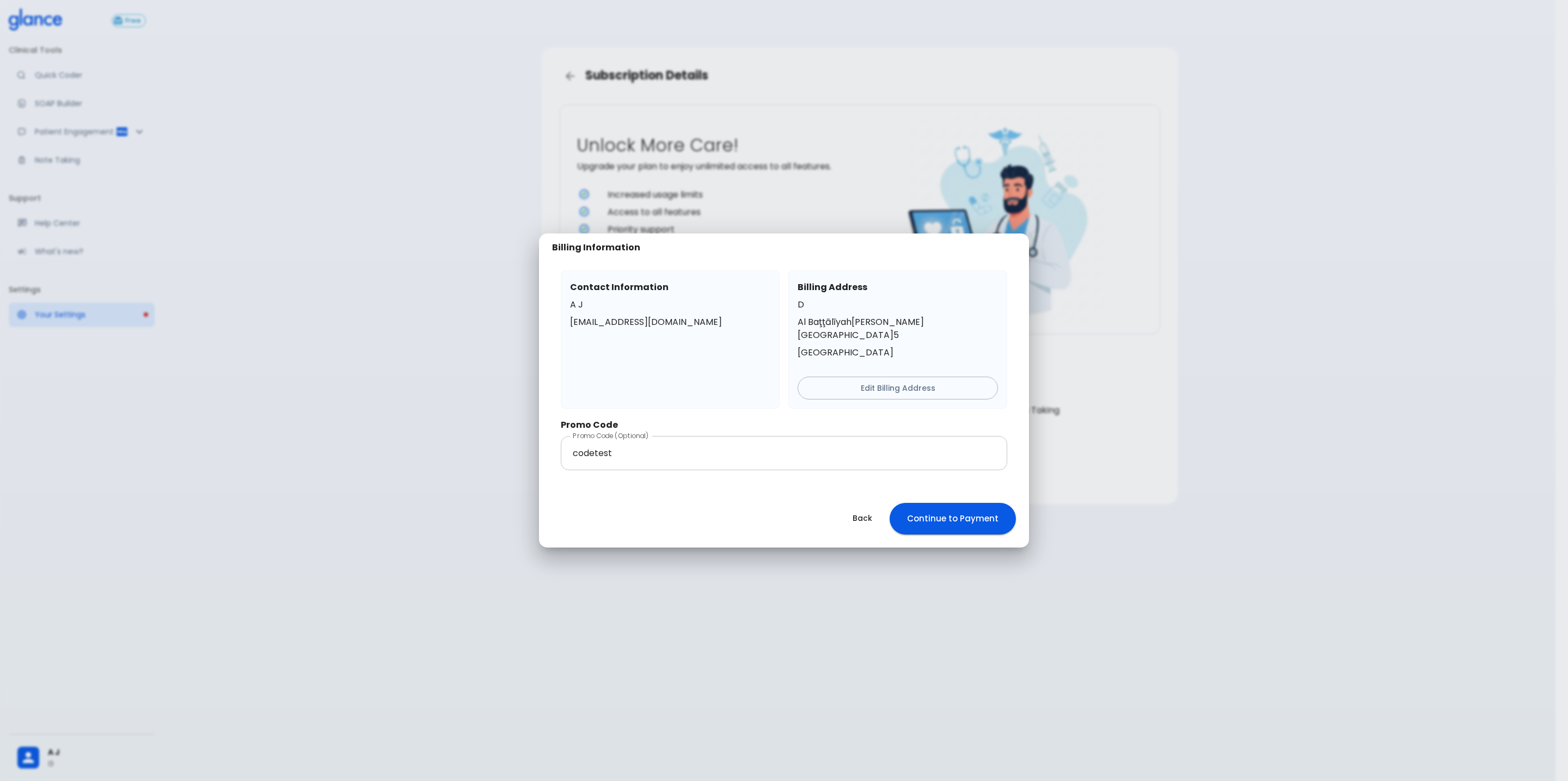
click at [637, 451] on input "codetest" at bounding box center [783, 453] width 446 height 35
click at [637, 450] on input "codetest" at bounding box center [783, 453] width 446 height 35
type input "PromoCode123"
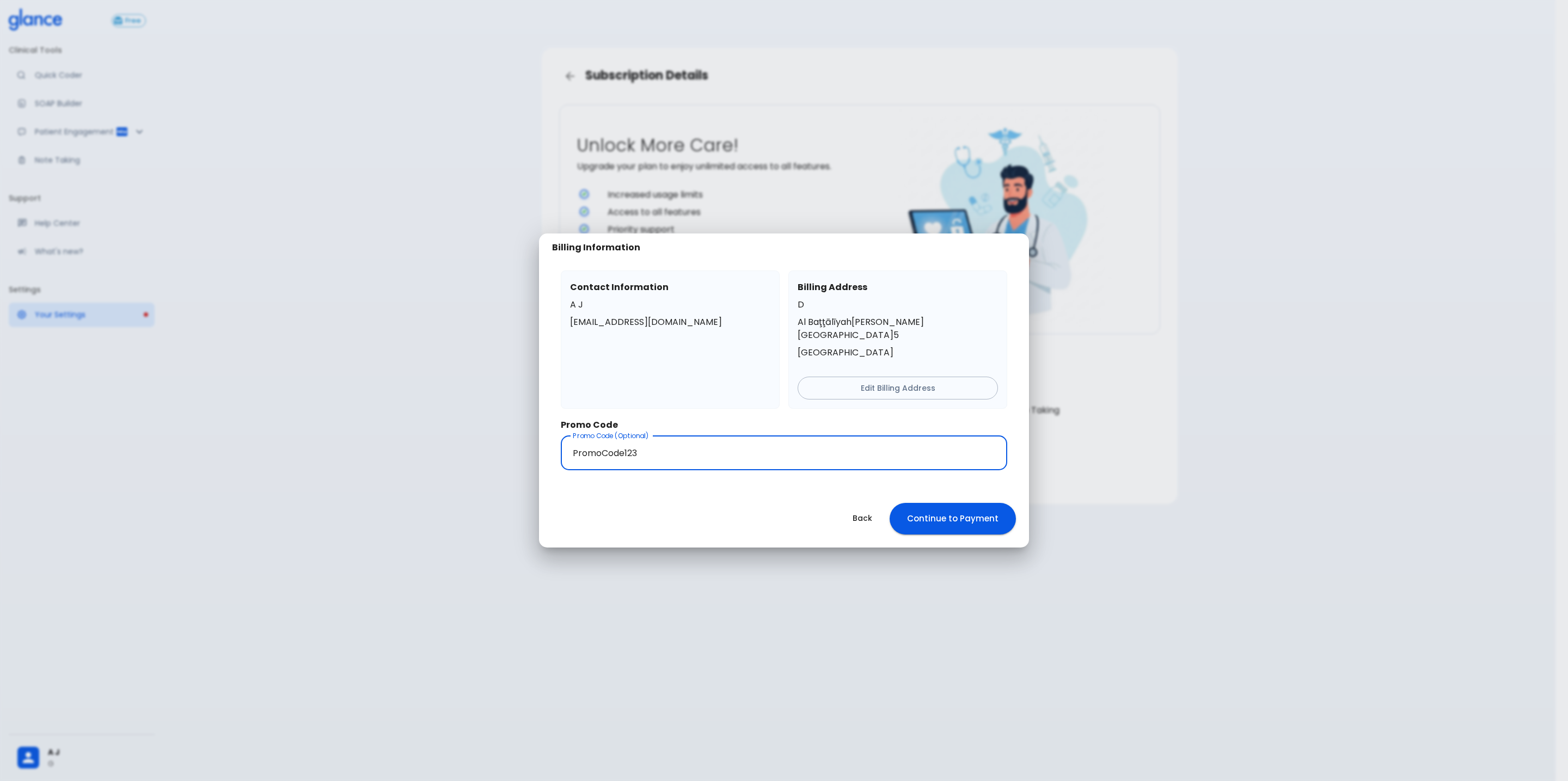
click at [758, 494] on div "Back Continue to Payment" at bounding box center [783, 519] width 490 height 58
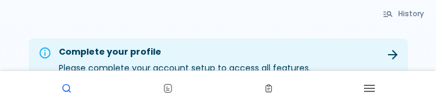
scroll to position [112, 0]
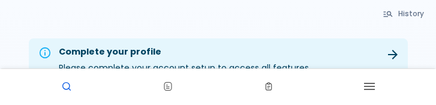
scroll to position [113, 0]
